Goal: Transaction & Acquisition: Register for event/course

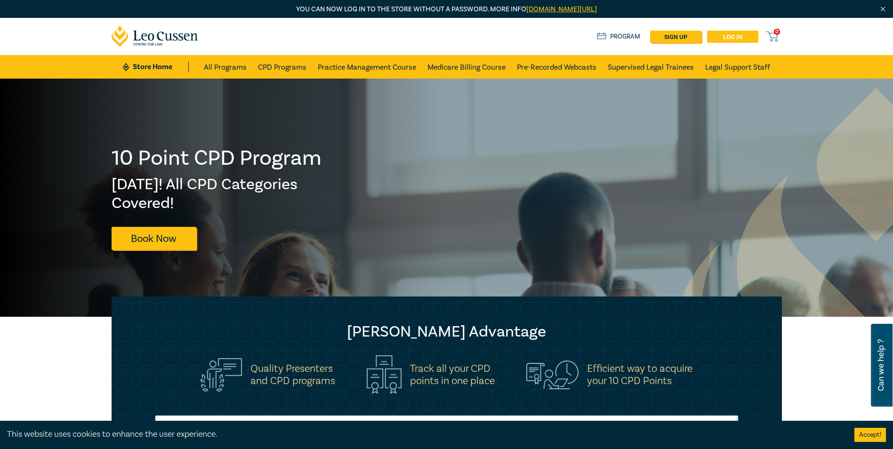
click at [735, 36] on link "Log in" at bounding box center [732, 37] width 51 height 12
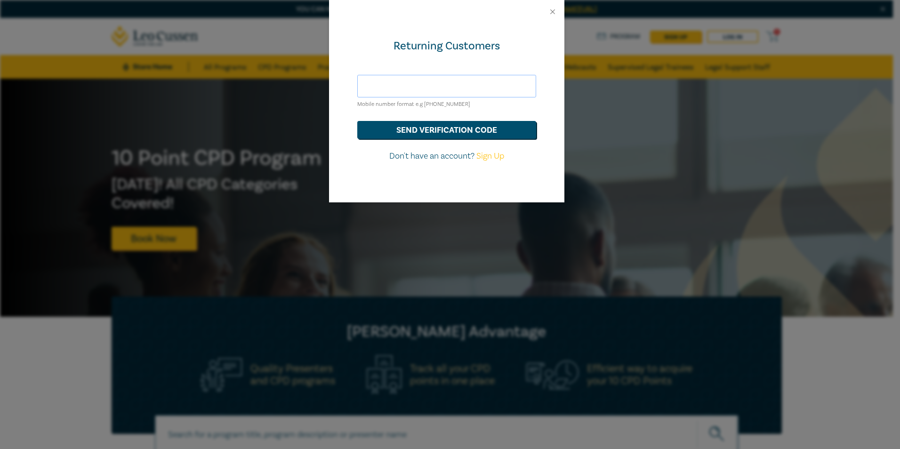
click at [427, 86] on input "text" at bounding box center [446, 86] width 179 height 23
type input "cleatham@berryfamilylaw.com.au"
click at [455, 136] on button "send verification code" at bounding box center [446, 130] width 179 height 18
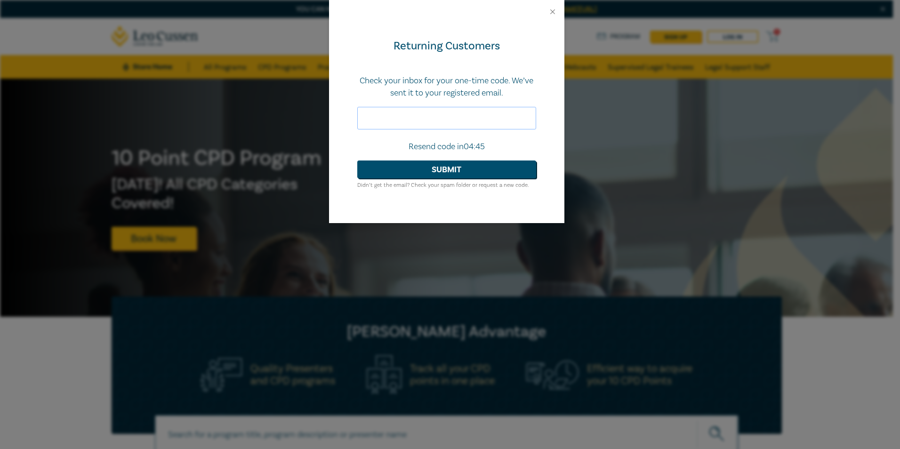
click at [395, 115] on input "text" at bounding box center [446, 118] width 179 height 23
type input "160052"
click at [444, 175] on button "Submit" at bounding box center [446, 170] width 179 height 18
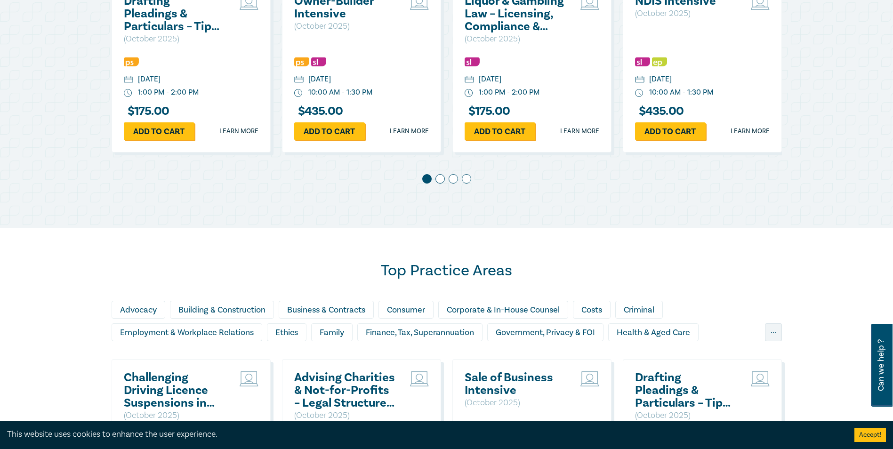
scroll to position [753, 0]
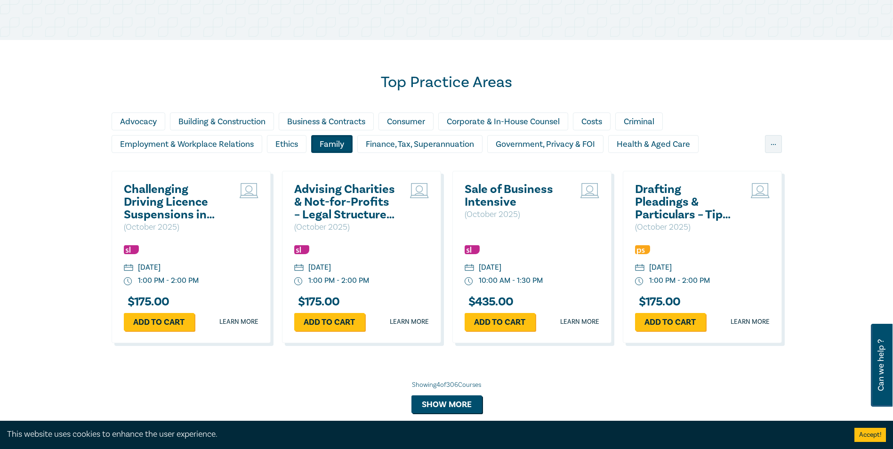
click at [336, 147] on div "Family" at bounding box center [331, 144] width 41 height 18
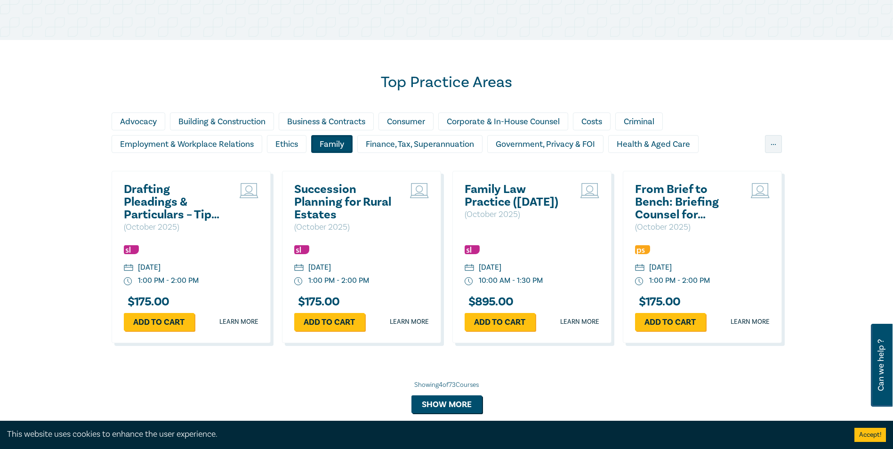
click at [339, 141] on div "Family" at bounding box center [331, 144] width 41 height 18
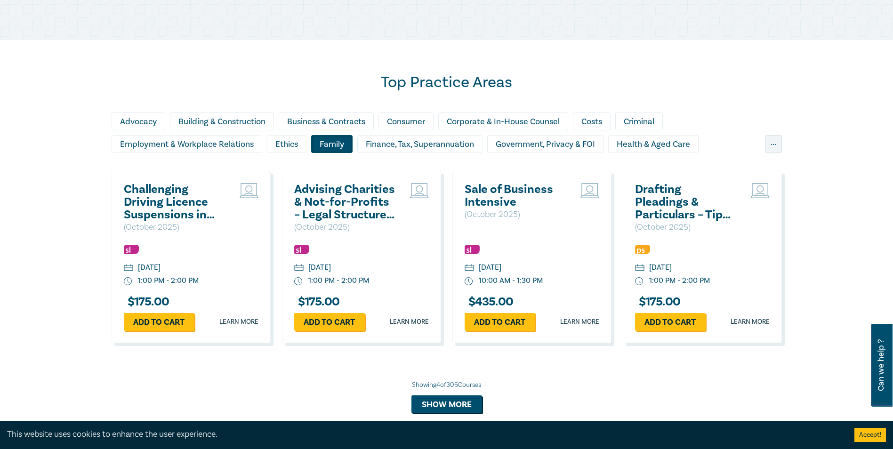
click at [344, 146] on div "Family" at bounding box center [331, 144] width 41 height 18
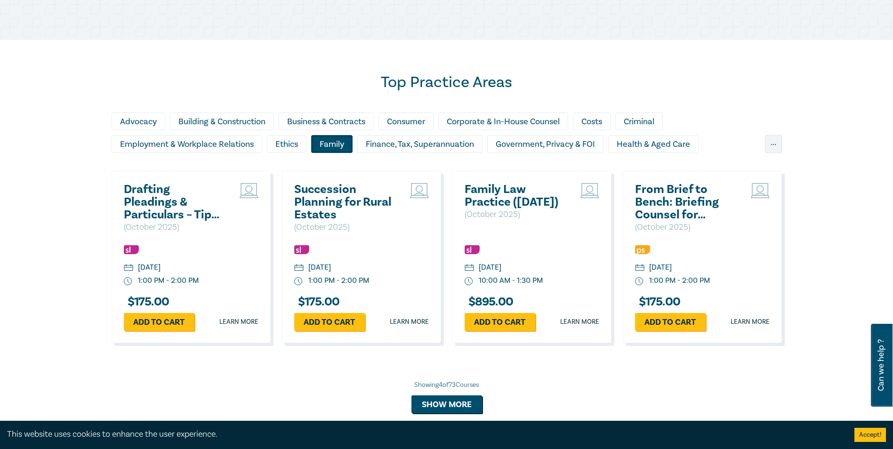
scroll to position [800, 0]
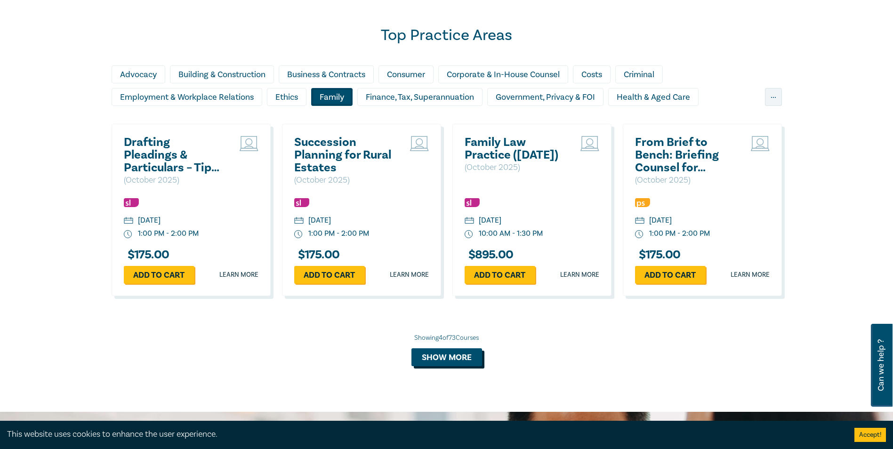
click at [464, 358] on button "Show more" at bounding box center [446, 357] width 71 height 18
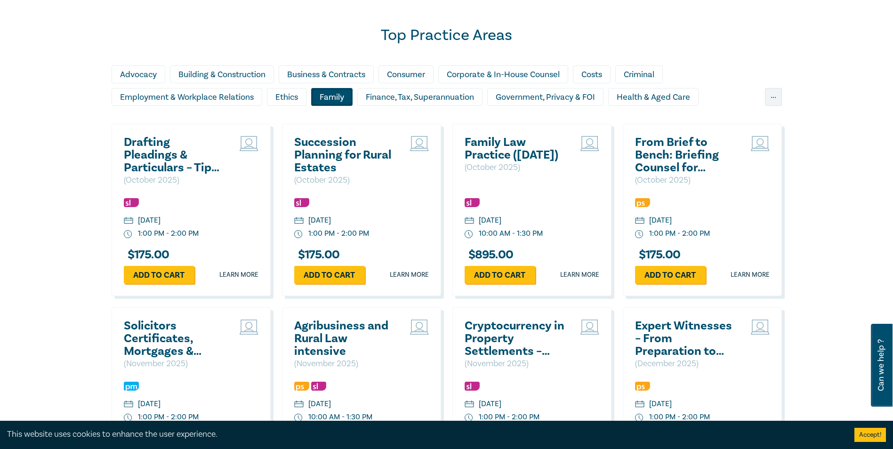
scroll to position [895, 0]
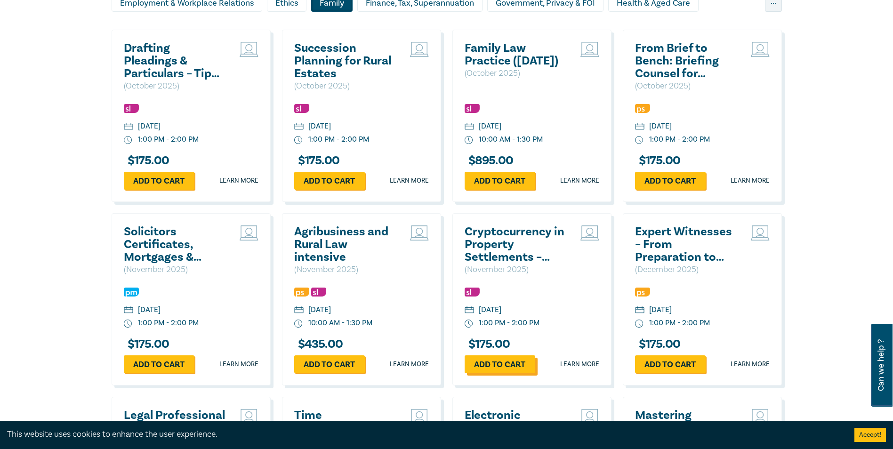
click at [511, 363] on link "Add to cart" at bounding box center [500, 364] width 71 height 18
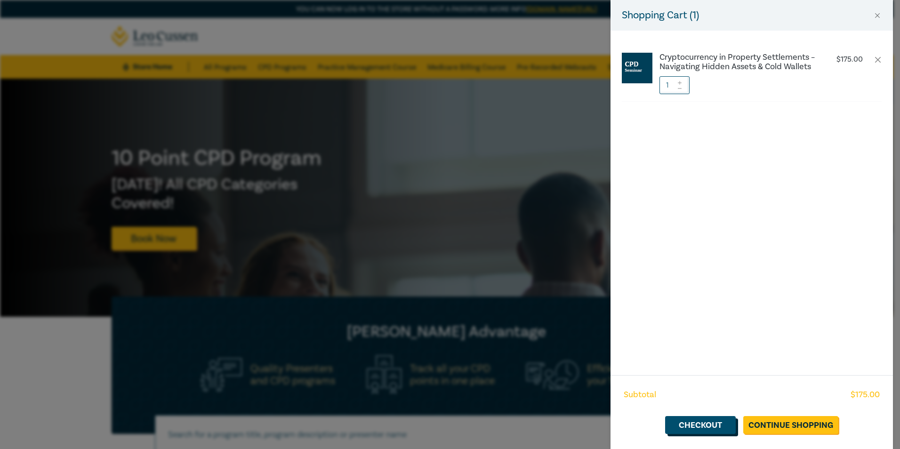
click at [703, 431] on link "Checkout" at bounding box center [700, 425] width 71 height 18
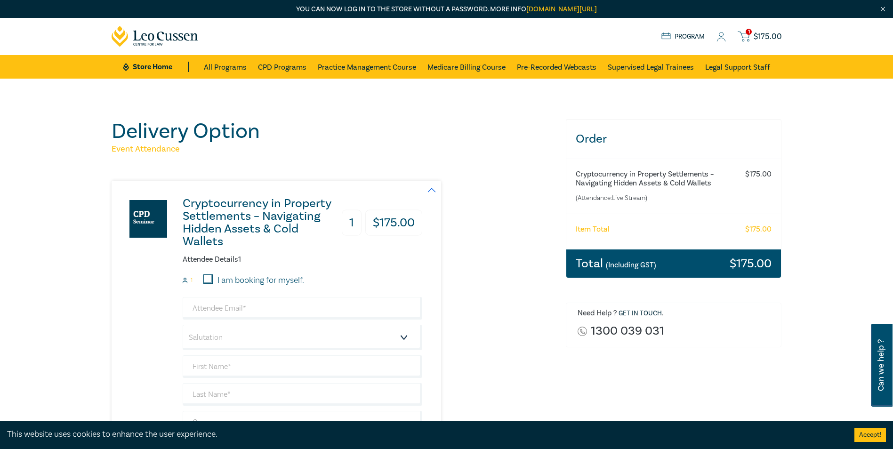
scroll to position [141, 0]
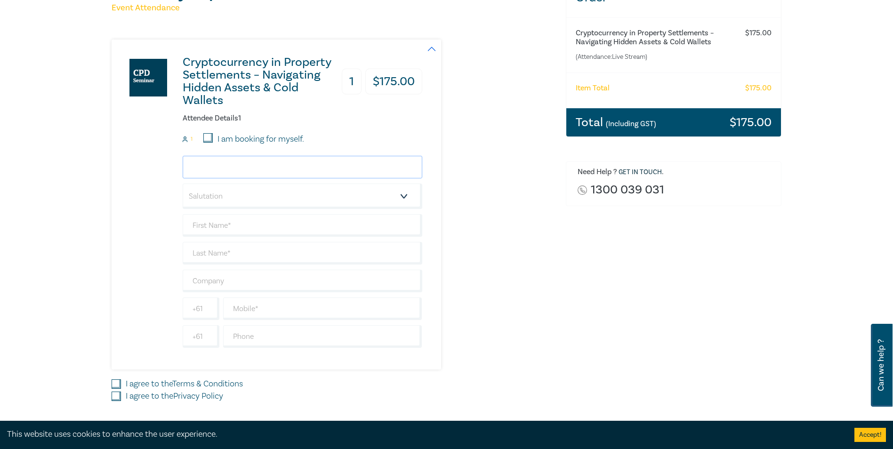
click at [225, 167] on input "email" at bounding box center [303, 167] width 240 height 23
type input "jturnbull@berryfamilylaw.com.au"
type input "CHRISTOPHER"
type input "[PERSON_NAME]"
type input "[PERSON_NAME] Family Law"
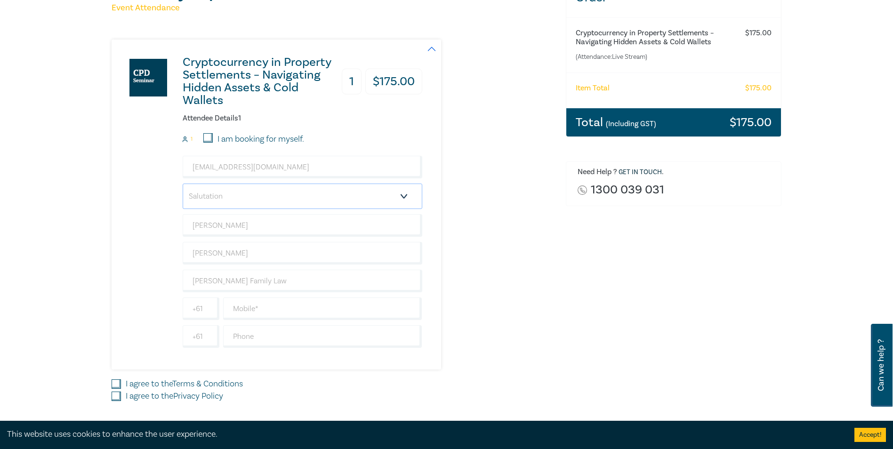
click at [408, 194] on select "Salutation Mr. Mrs. Ms. Miss Dr. Prof. Other" at bounding box center [303, 196] width 240 height 25
click at [405, 194] on select "Salutation Mr. Mrs. Ms. Miss Dr. Prof. Other" at bounding box center [303, 196] width 240 height 25
select select "Mr."
click at [183, 184] on select "Salutation Mr. Mrs. Ms. Miss Dr. Prof. Other" at bounding box center [303, 196] width 240 height 25
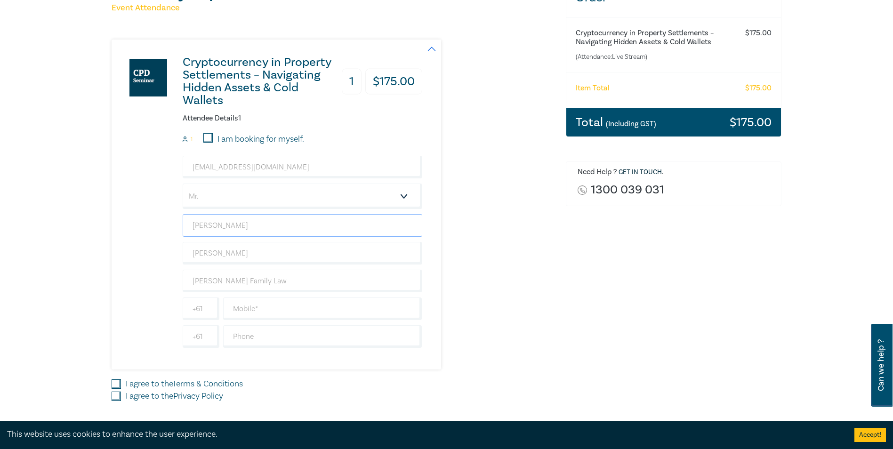
drag, startPoint x: 258, startPoint y: 229, endPoint x: 180, endPoint y: 227, distance: 78.2
click at [180, 227] on div "Cryptocurrency in Property Settlements – Navigating Hidden Assets & Cold Wallet…" at bounding box center [267, 205] width 311 height 330
type input "James"
type input "Turnbull"
type input "0420362230"
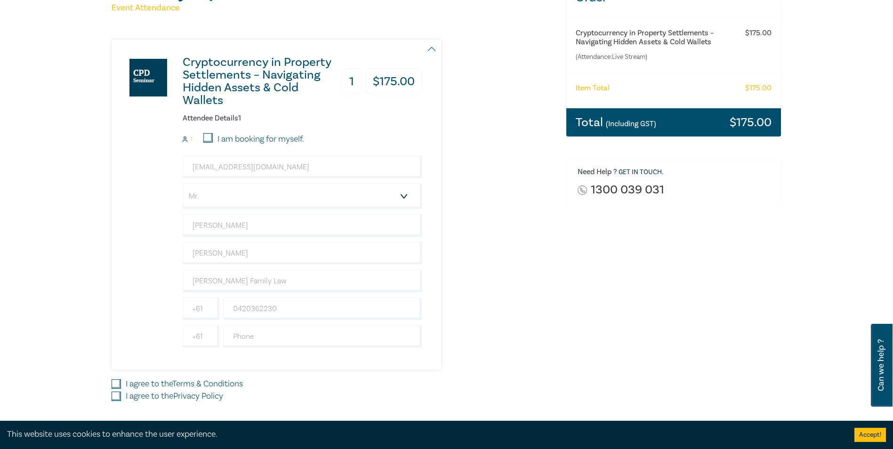
click at [113, 384] on input "I agree to the Terms & Conditions" at bounding box center [116, 383] width 9 height 9
checkbox input "true"
click at [116, 398] on input "I agree to the Privacy Policy" at bounding box center [116, 396] width 9 height 9
checkbox input "true"
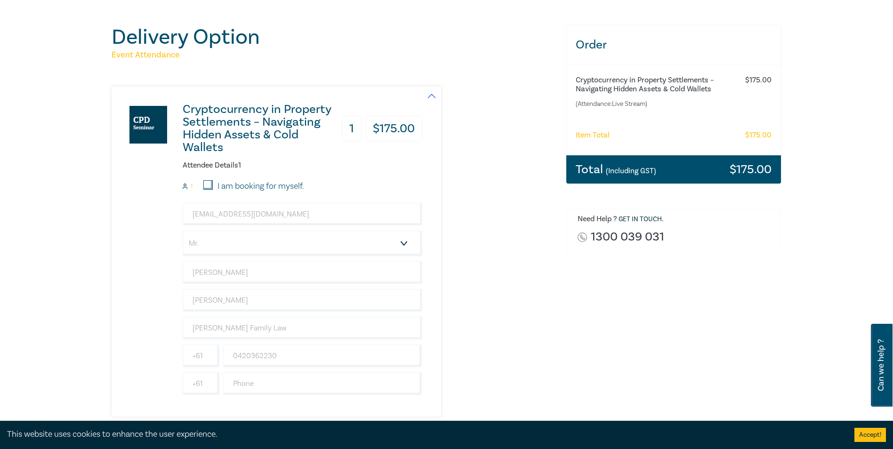
scroll to position [235, 0]
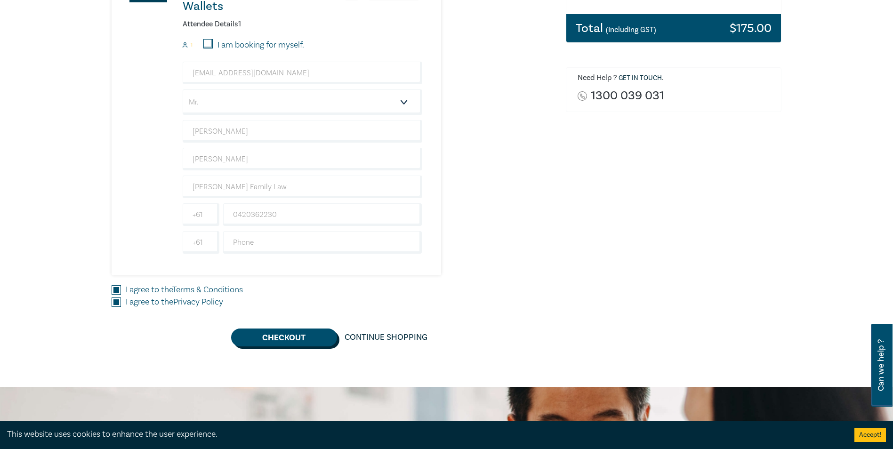
click at [303, 334] on button "Checkout" at bounding box center [284, 338] width 106 height 18
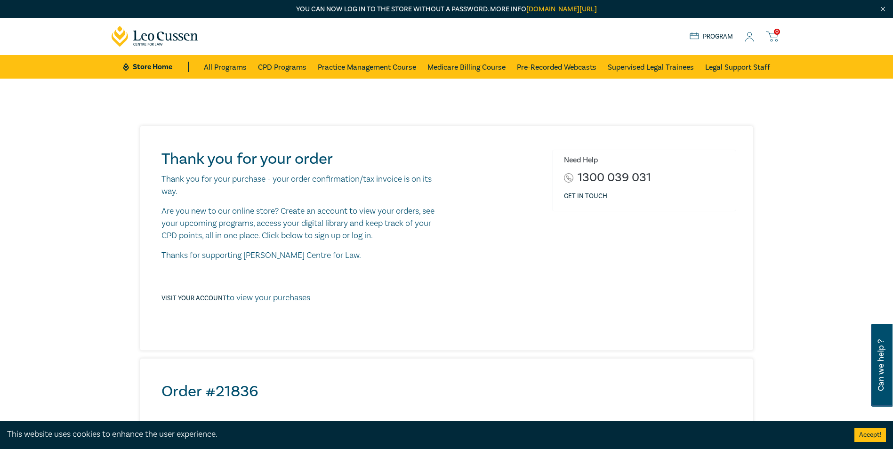
click at [750, 35] on icon at bounding box center [749, 37] width 9 height 10
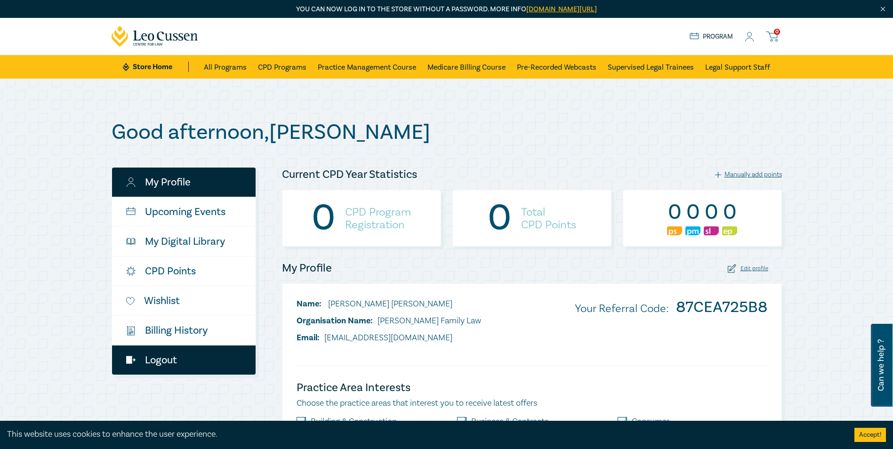
click at [166, 358] on link "Logout" at bounding box center [184, 360] width 144 height 29
